Goal: Entertainment & Leisure: Consume media (video, audio)

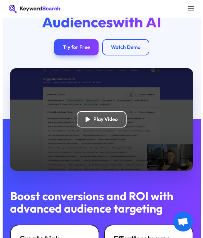
scroll to position [33, 0]
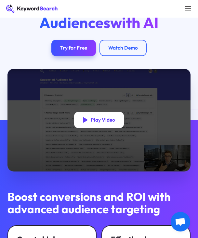
click at [95, 123] on div "Play Video" at bounding box center [103, 120] width 24 height 6
